Goal: Check status

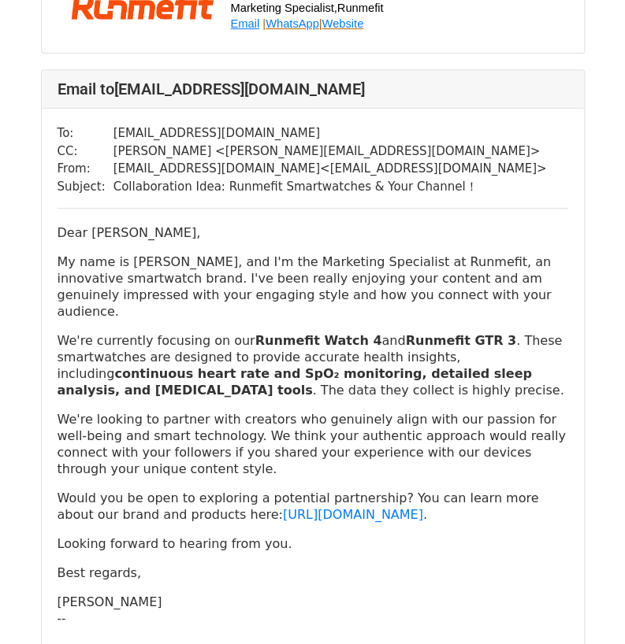
scroll to position [2048, 0]
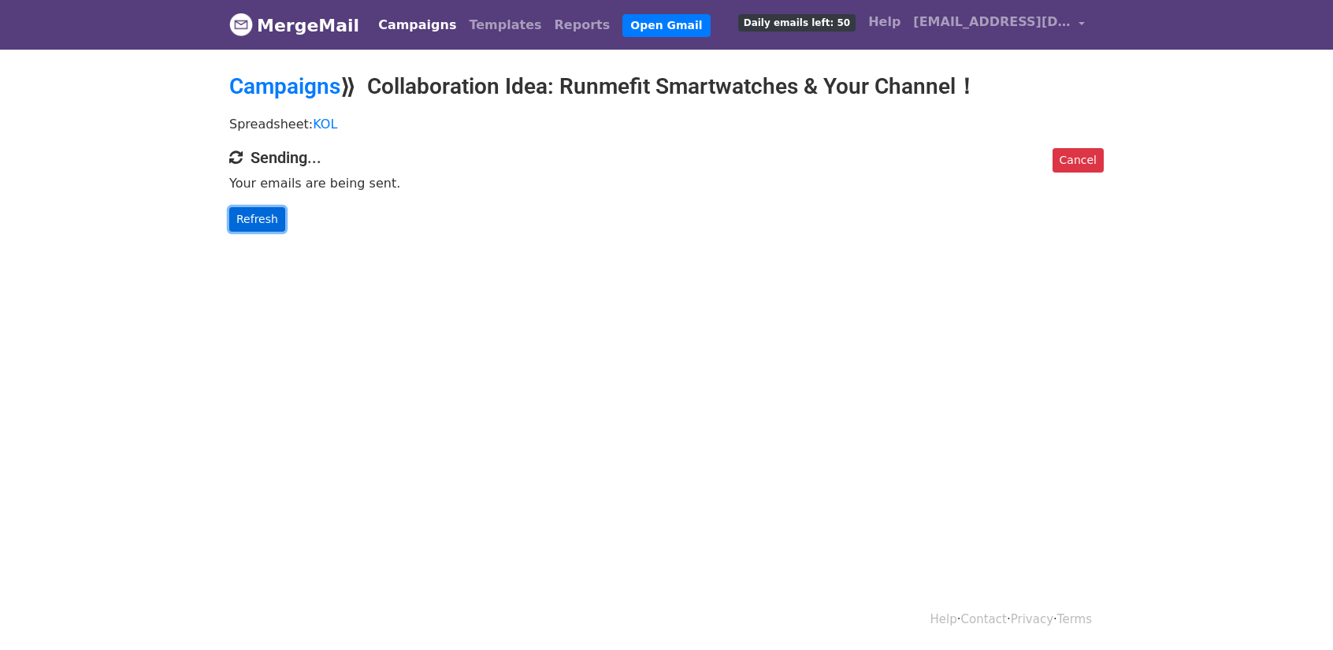
click at [247, 207] on link "Refresh" at bounding box center [257, 219] width 56 height 24
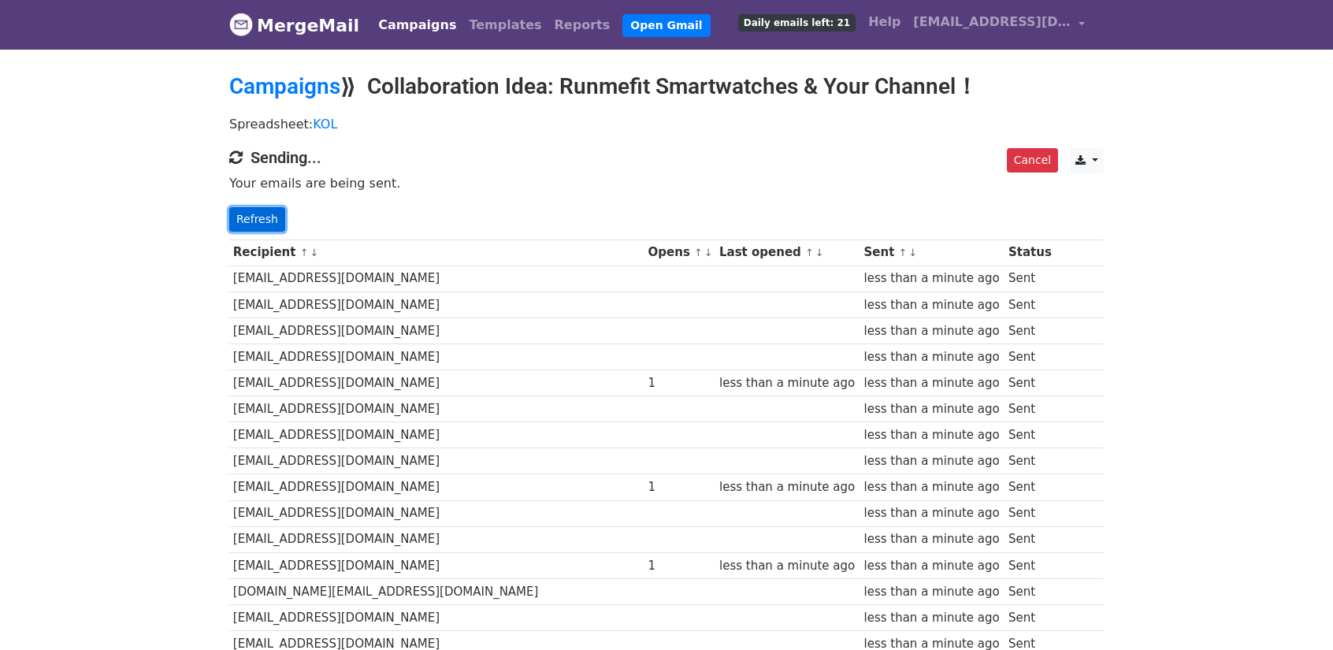
click at [277, 212] on link "Refresh" at bounding box center [257, 219] width 56 height 24
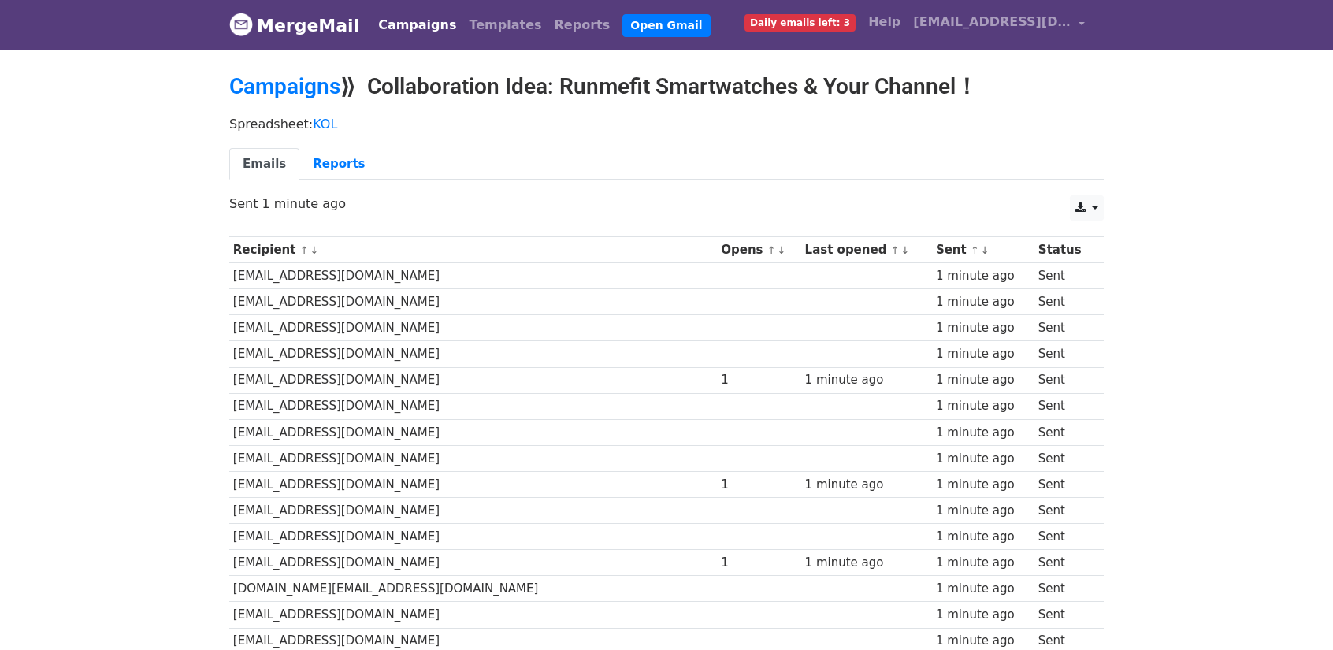
click at [790, 23] on span "Daily emails left: 3" at bounding box center [799, 22] width 111 height 17
